Goal: Find specific page/section: Find specific page/section

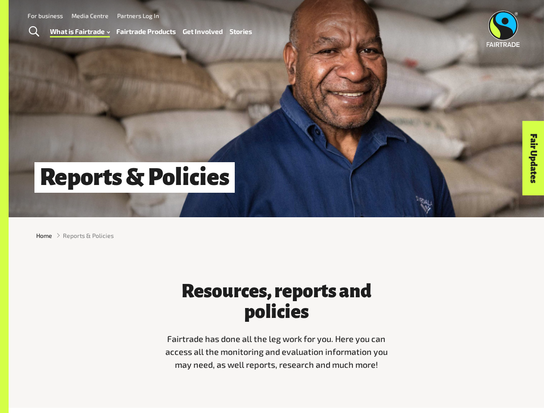
click at [34, 32] on span "Toggle Search" at bounding box center [34, 31] width 10 height 11
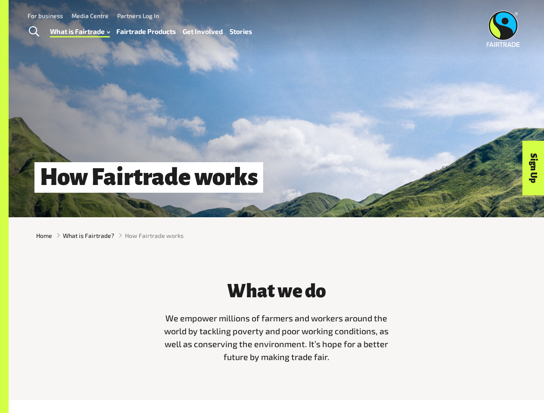
click at [34, 32] on span "Toggle Search" at bounding box center [34, 31] width 10 height 11
